Goal: Use online tool/utility: Utilize a website feature to perform a specific function

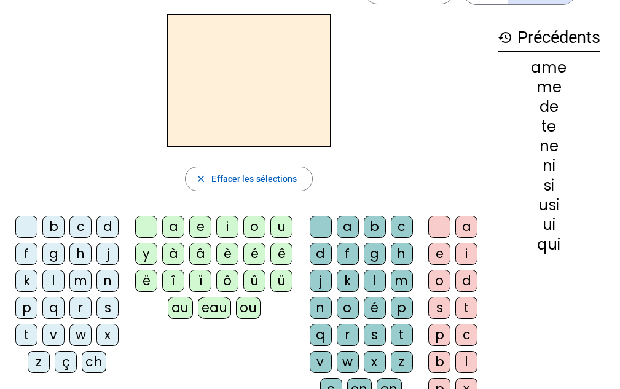
scroll to position [61, 0]
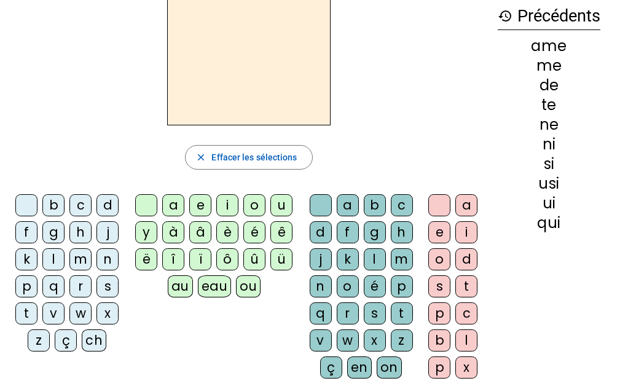
click at [55, 289] on div "q" at bounding box center [53, 286] width 22 height 22
click at [279, 208] on div "u" at bounding box center [281, 205] width 22 height 22
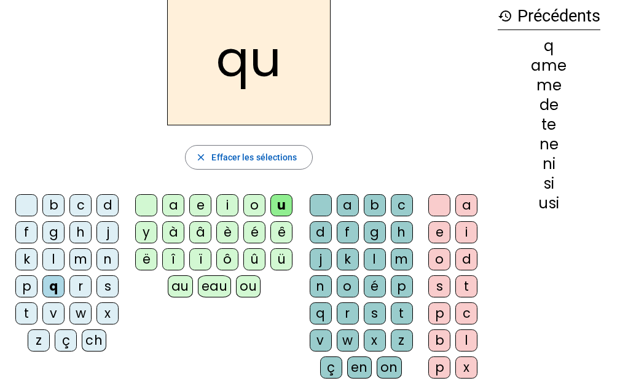
click at [464, 235] on div "i" at bounding box center [466, 232] width 22 height 22
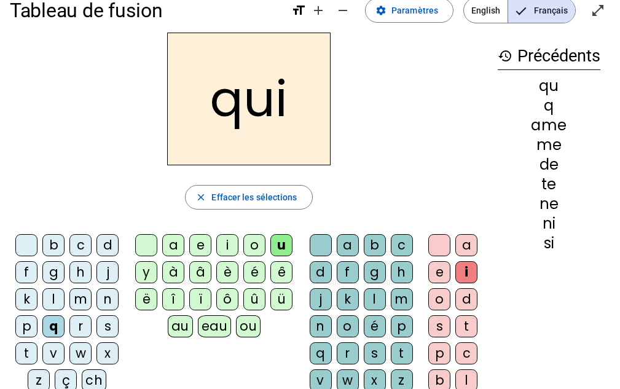
scroll to position [0, 0]
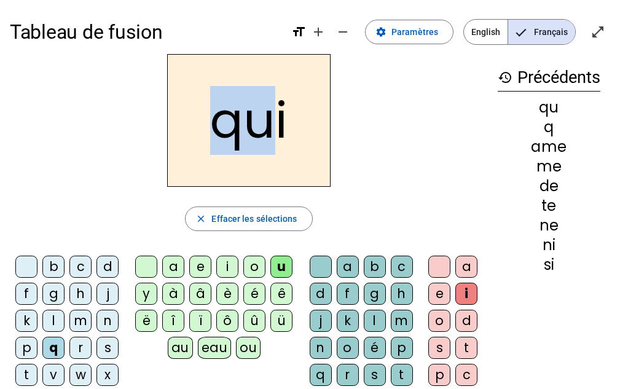
drag, startPoint x: 213, startPoint y: 122, endPoint x: 262, endPoint y: 120, distance: 49.8
click at [262, 120] on h2 "qui" at bounding box center [248, 120] width 163 height 133
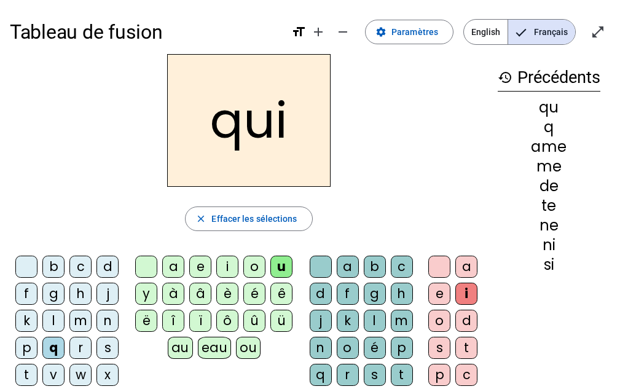
click at [289, 116] on h2 "qui" at bounding box center [248, 120] width 163 height 133
drag, startPoint x: 280, startPoint y: 121, endPoint x: 286, endPoint y: 120, distance: 6.2
click at [286, 120] on h2 "qui" at bounding box center [248, 120] width 163 height 133
click at [203, 131] on h2 "qui" at bounding box center [248, 120] width 163 height 133
click at [56, 351] on div "q" at bounding box center [53, 348] width 22 height 22
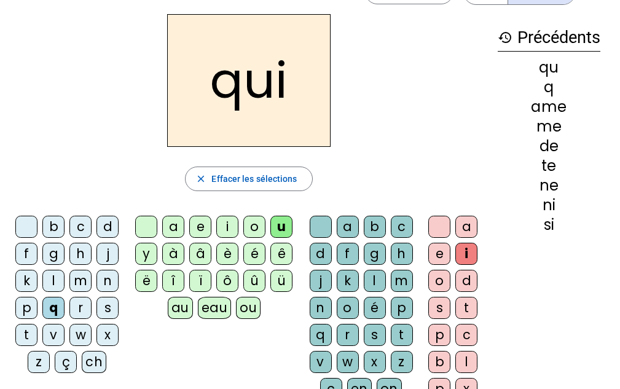
scroll to position [61, 0]
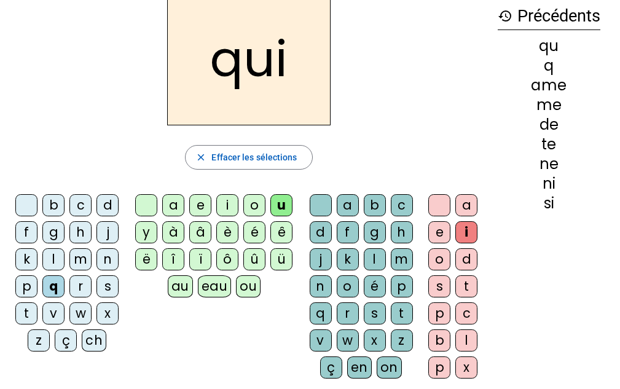
click at [372, 306] on div "s" at bounding box center [375, 313] width 22 height 22
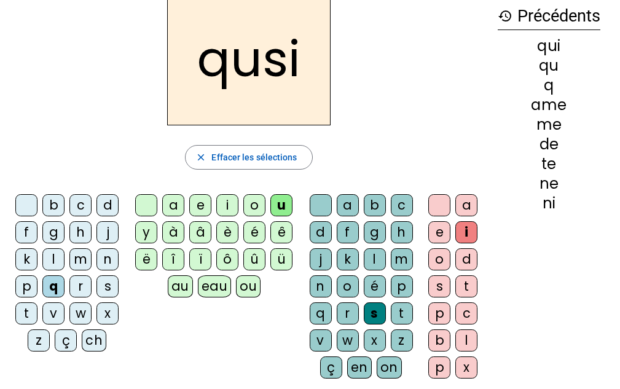
click at [22, 205] on div at bounding box center [26, 205] width 22 height 22
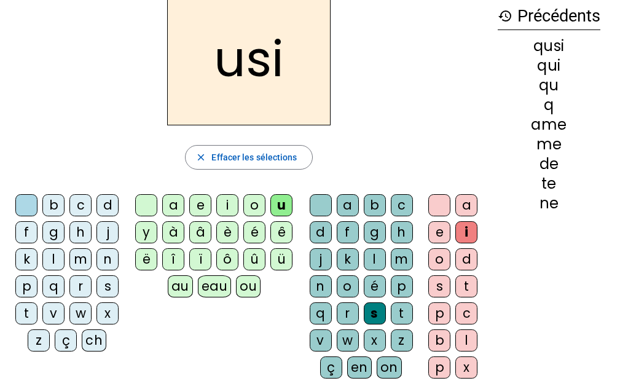
click at [146, 203] on div at bounding box center [146, 205] width 22 height 22
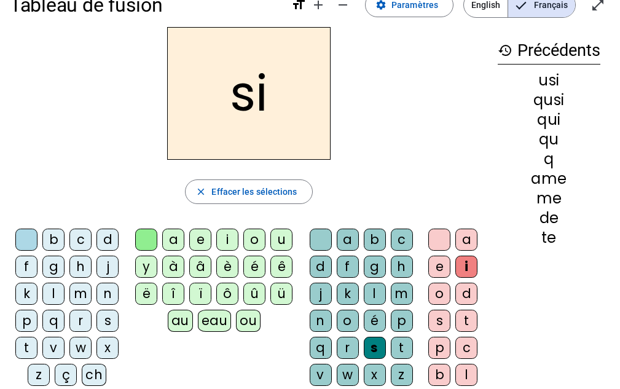
scroll to position [0, 0]
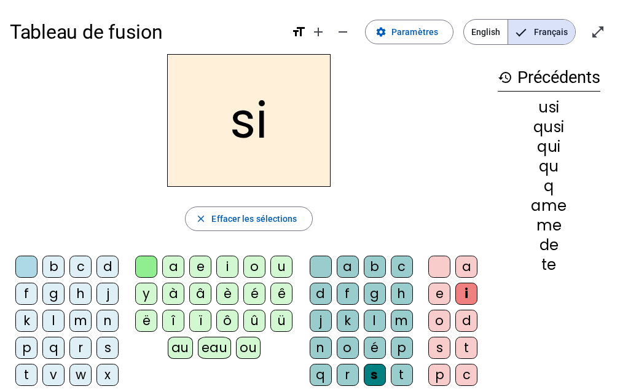
click at [112, 323] on div "n" at bounding box center [107, 321] width 22 height 22
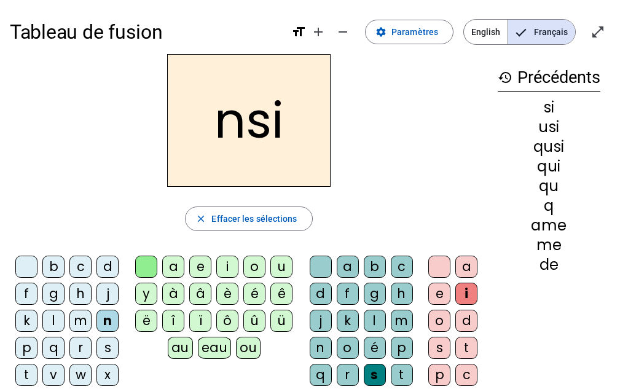
click at [31, 270] on div at bounding box center [26, 267] width 22 height 22
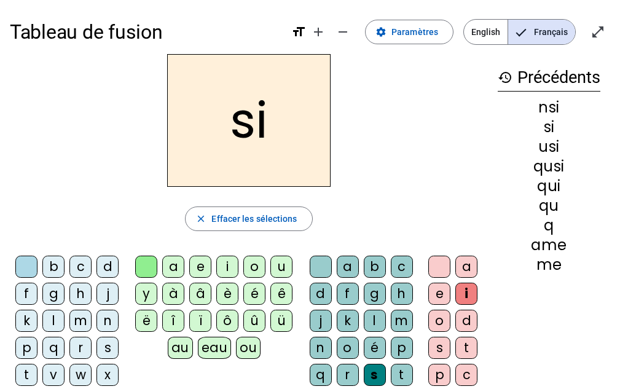
click at [321, 339] on div "n" at bounding box center [321, 348] width 22 height 22
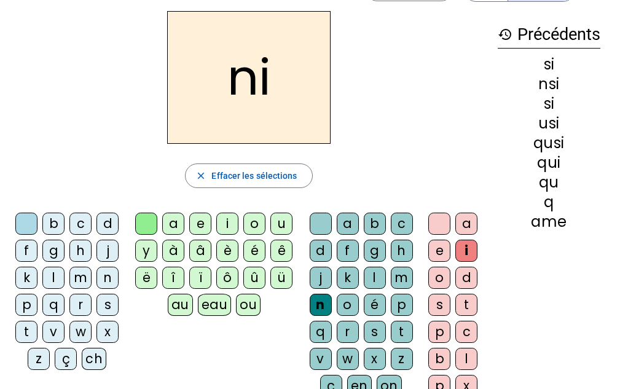
scroll to position [61, 0]
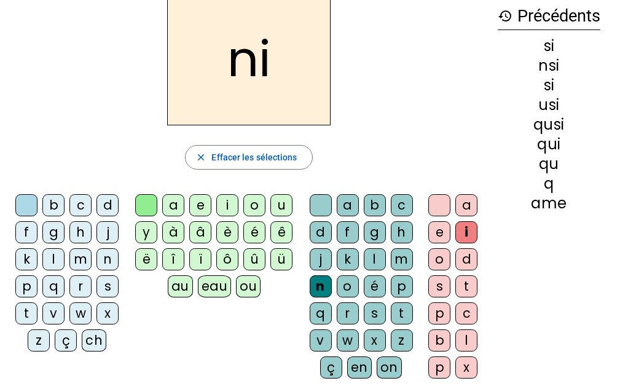
click at [437, 236] on div "e" at bounding box center [439, 232] width 22 height 22
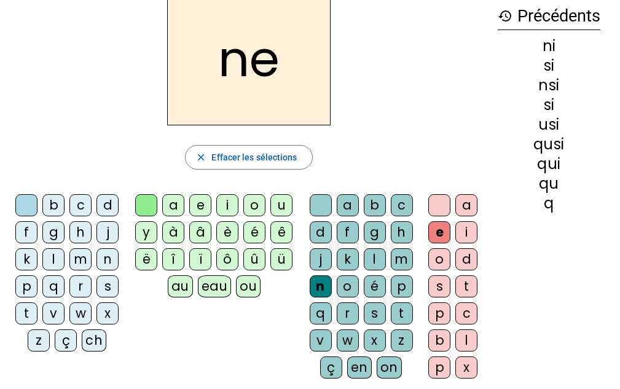
click at [375, 312] on div "s" at bounding box center [375, 313] width 22 height 22
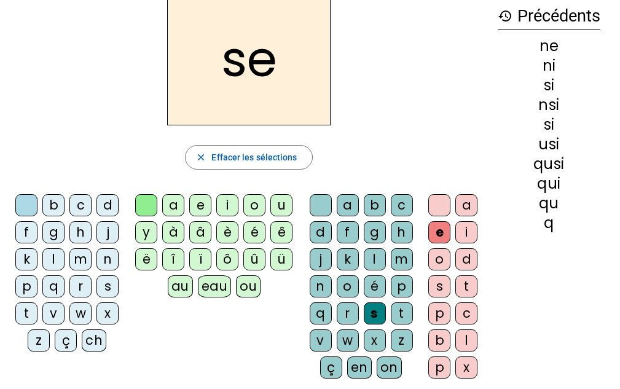
click at [321, 238] on div "d" at bounding box center [321, 232] width 22 height 22
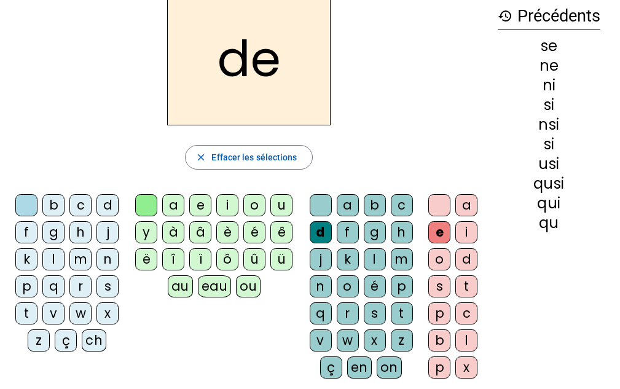
click at [111, 205] on div "d" at bounding box center [107, 205] width 22 height 22
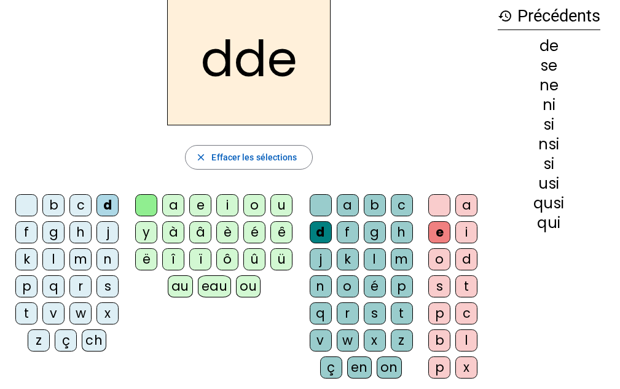
click at [324, 209] on div at bounding box center [321, 205] width 22 height 22
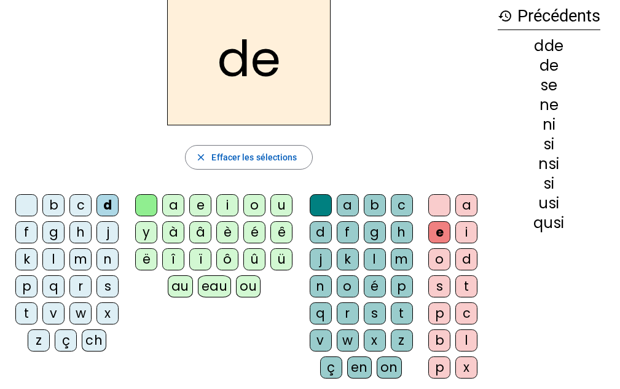
click at [278, 203] on div "u" at bounding box center [281, 205] width 22 height 22
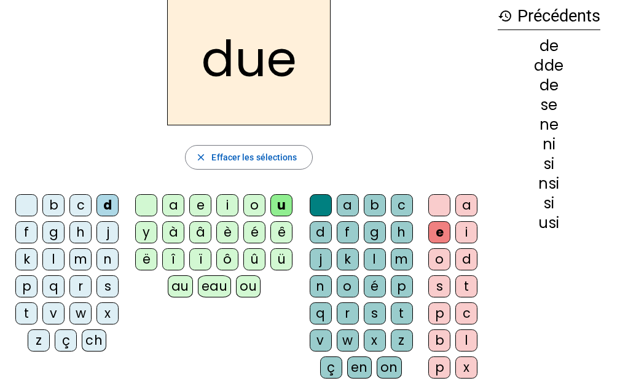
click at [437, 210] on div at bounding box center [439, 205] width 22 height 22
